Goal: Task Accomplishment & Management: Complete application form

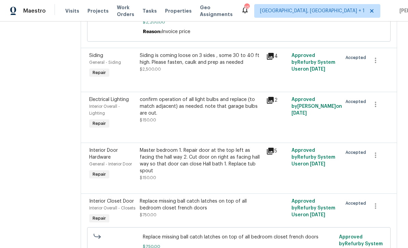
scroll to position [7, 0]
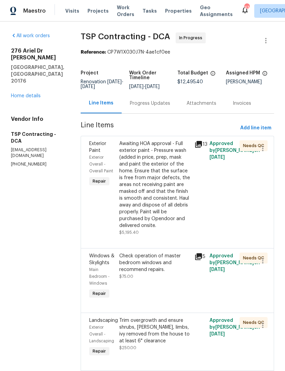
scroll to position [0, 0]
click at [147, 98] on div "Progress Updates" at bounding box center [150, 103] width 57 height 20
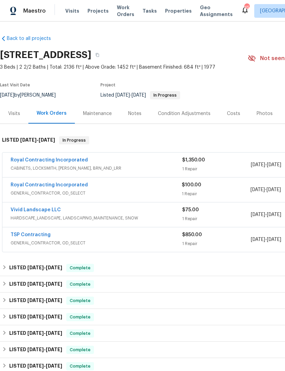
click at [147, 163] on div "Royal Contracting Incorporated" at bounding box center [96, 161] width 171 height 8
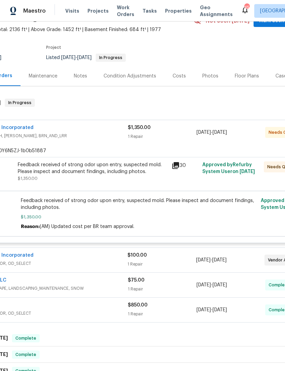
scroll to position [41, 53]
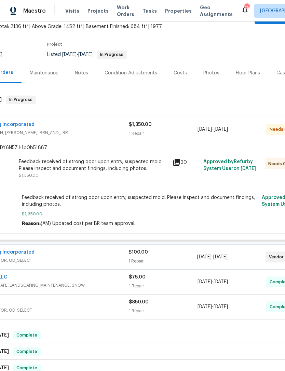
click at [180, 161] on icon at bounding box center [176, 162] width 8 height 8
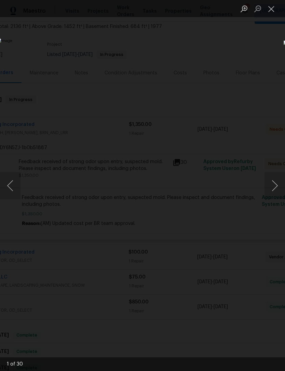
click at [273, 11] on button "Close lightbox" at bounding box center [271, 9] width 14 height 12
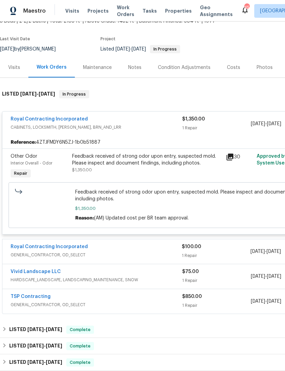
scroll to position [46, 0]
click at [232, 153] on icon at bounding box center [229, 156] width 7 height 7
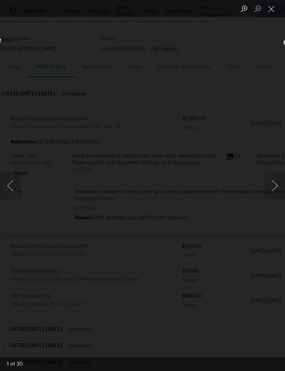
click at [279, 182] on button "Next image" at bounding box center [274, 185] width 20 height 27
click at [278, 182] on button "Next image" at bounding box center [274, 185] width 20 height 27
click at [274, 186] on button "Next image" at bounding box center [274, 185] width 20 height 27
click at [273, 186] on button "Next image" at bounding box center [274, 185] width 20 height 27
click at [274, 186] on button "Next image" at bounding box center [274, 185] width 20 height 27
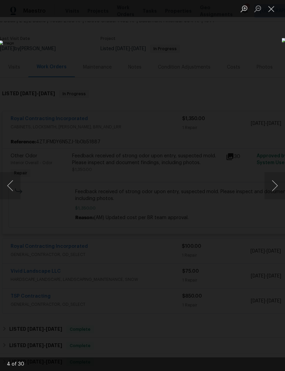
click at [274, 186] on button "Next image" at bounding box center [274, 185] width 20 height 27
click at [273, 185] on button "Next image" at bounding box center [274, 185] width 20 height 27
click at [273, 186] on button "Next image" at bounding box center [274, 185] width 20 height 27
click at [272, 185] on button "Next image" at bounding box center [274, 185] width 20 height 27
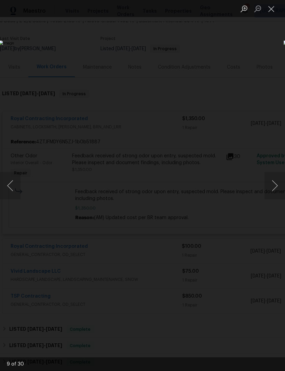
click at [273, 186] on button "Next image" at bounding box center [274, 185] width 20 height 27
click at [272, 186] on button "Next image" at bounding box center [274, 185] width 20 height 27
click at [274, 185] on button "Next image" at bounding box center [274, 185] width 20 height 27
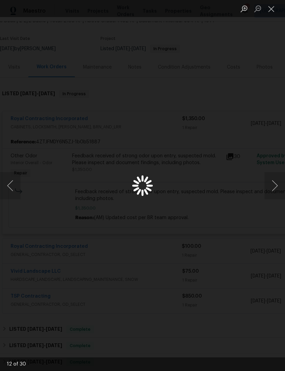
click at [273, 184] on button "Next image" at bounding box center [274, 185] width 20 height 27
click at [274, 184] on button "Next image" at bounding box center [274, 185] width 20 height 27
click at [275, 184] on button "Next image" at bounding box center [274, 185] width 20 height 27
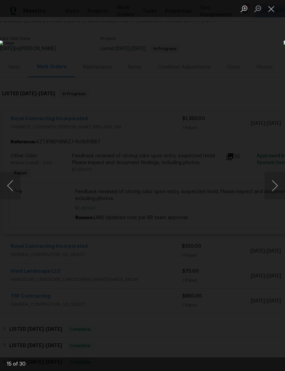
click at [274, 10] on button "Close lightbox" at bounding box center [271, 9] width 14 height 12
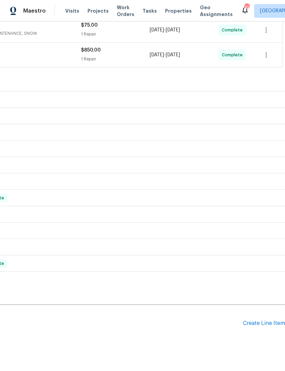
scroll to position [293, 101]
click at [258, 321] on div "Create Line Item" at bounding box center [264, 323] width 42 height 6
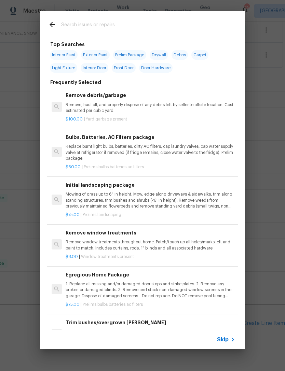
click at [93, 20] on input "text" at bounding box center [133, 25] width 145 height 10
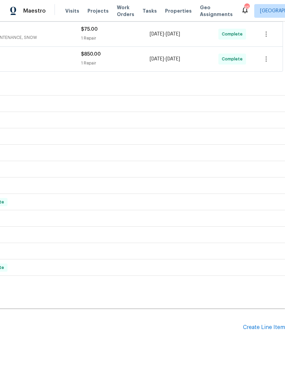
scroll to position [181, 101]
click at [260, 322] on div "Pending Line Items Create Line Item" at bounding box center [92, 328] width 386 height 32
click at [262, 322] on div "Pending Line Items Create Line Item" at bounding box center [92, 328] width 386 height 32
click at [262, 329] on div "Create Line Item" at bounding box center [264, 327] width 42 height 6
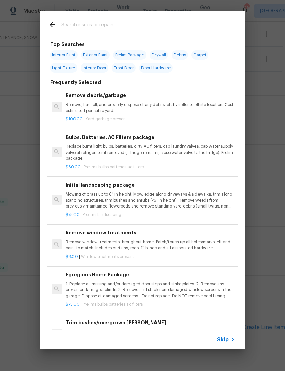
click at [105, 23] on input "text" at bounding box center [133, 25] width 145 height 10
type input "F"
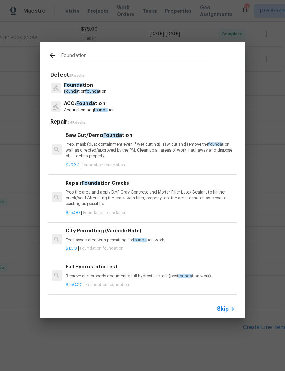
type input "Foundation"
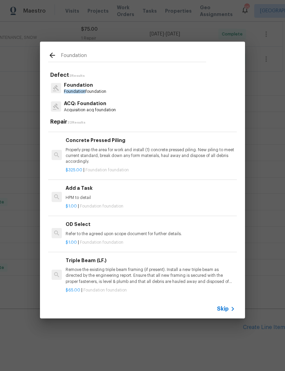
scroll to position [468, 0]
click at [82, 188] on h6 "Add a Task" at bounding box center [150, 188] width 169 height 8
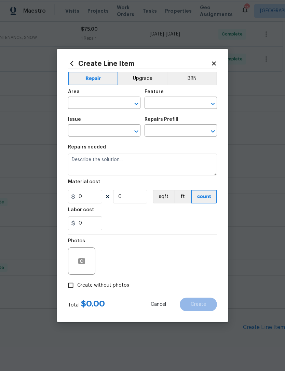
type input "Foundation"
type input "Add a Task $1.00"
type textarea "HPM to detail"
type input "1"
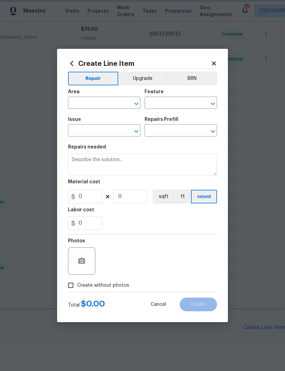
type input "1"
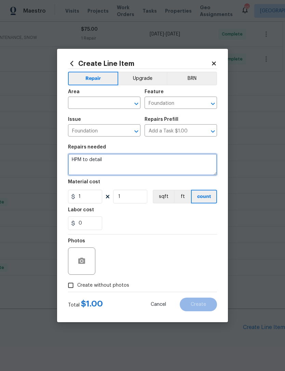
click at [95, 162] on textarea "HPM to detail" at bounding box center [142, 165] width 149 height 22
type textarea "H"
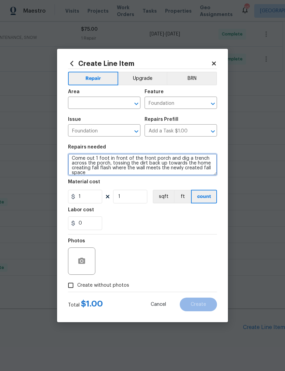
scroll to position [1, 0]
click at [98, 170] on textarea "Come out 1 foot in front of the front porch and dig a trench across the porch, …" at bounding box center [142, 165] width 149 height 22
click at [75, 154] on textarea "Come out 1 foot in front of the front porch and dig a trench across the porch, …" at bounding box center [142, 165] width 149 height 22
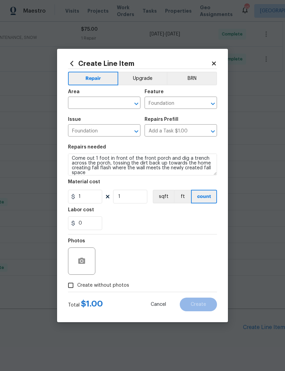
click at [131, 147] on div "Repairs needed" at bounding box center [142, 149] width 149 height 9
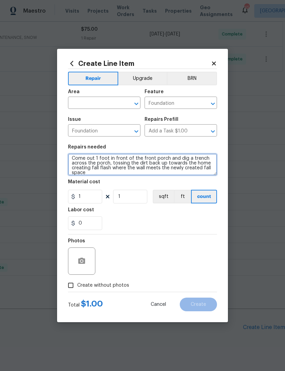
click at [90, 176] on textarea "Come out 1 foot in front of the front porch and dig a trench across the porch, …" at bounding box center [142, 165] width 149 height 22
click at [100, 165] on textarea "Come out 1 foot in front of the front porch and dig a trench across the porch, …" at bounding box center [142, 165] width 149 height 22
click at [102, 167] on textarea "Come out 1 foot in front of the front porch and dig a trench across the porch, …" at bounding box center [142, 165] width 149 height 22
click at [98, 167] on textarea "Come out 1 foot in front of the front porch and dig a trench across the porch, …" at bounding box center [142, 165] width 149 height 22
click at [90, 171] on textarea "Come out 1 foot in front of the front porch and dig a trench across the porch, …" at bounding box center [142, 165] width 149 height 22
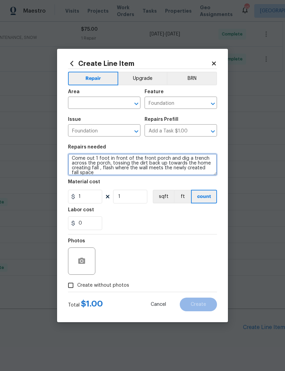
click at [93, 171] on textarea "Come out 1 foot in front of the front porch and dig a trench across the porch, …" at bounding box center [142, 165] width 149 height 22
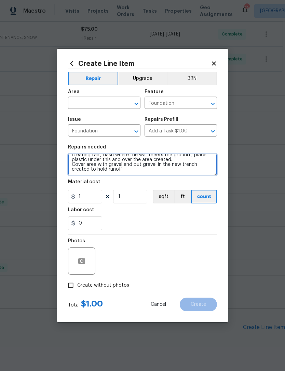
scroll to position [14, 0]
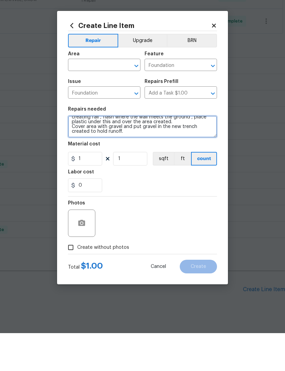
type textarea "Come out 1 foot in front of the front porch and dig a trench across the porch, …"
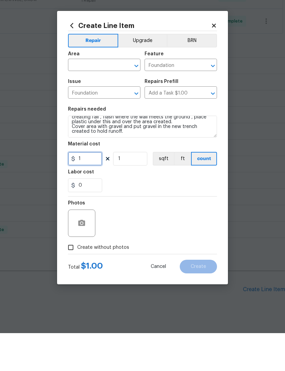
click at [91, 190] on input "1" at bounding box center [85, 197] width 34 height 14
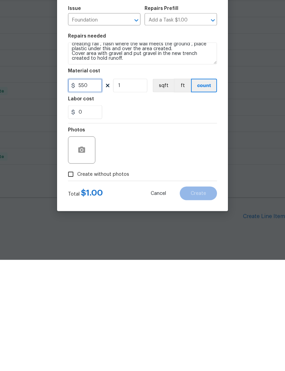
type input "550"
click at [71, 279] on input "Create without photos" at bounding box center [70, 285] width 13 height 13
checkbox input "true"
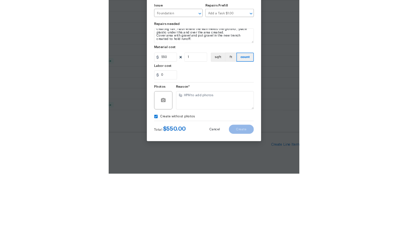
scroll to position [22, 0]
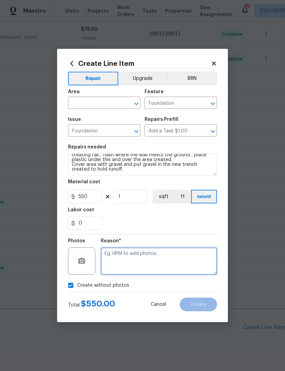
click at [126, 259] on textarea at bounding box center [159, 261] width 116 height 27
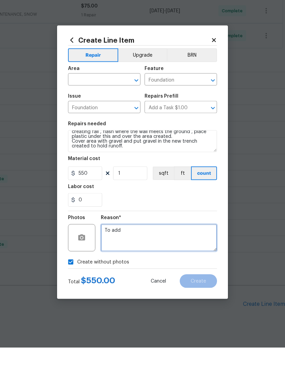
type textarea "To add"
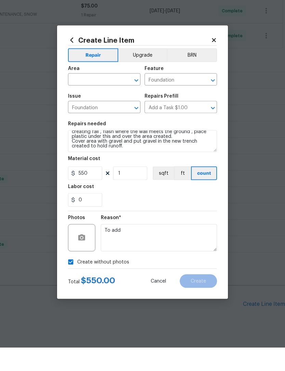
click at [93, 98] on input "text" at bounding box center [94, 103] width 53 height 11
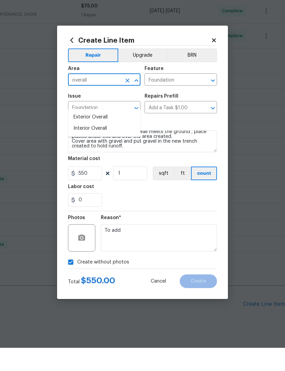
click at [101, 135] on li "Exterior Overall" at bounding box center [104, 140] width 72 height 11
type input "Exterior Overall"
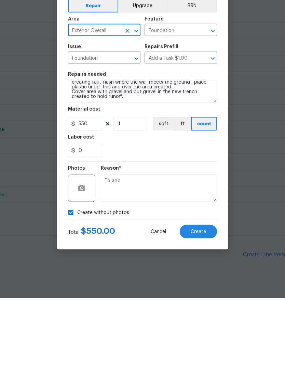
click at [198, 302] on span "Create" at bounding box center [198, 304] width 15 height 5
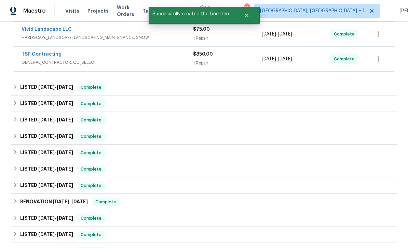
scroll to position [181, 0]
